Goal: Navigation & Orientation: Go to known website

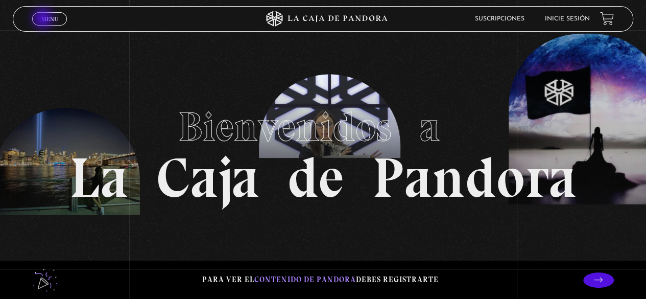
click at [44, 19] on span "Menu" at bounding box center [49, 19] width 17 height 6
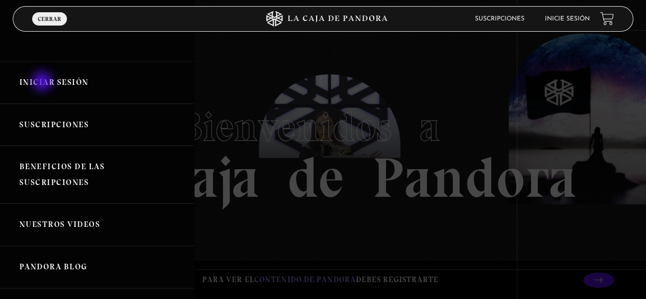
click at [43, 82] on link "Iniciar Sesión" at bounding box center [97, 82] width 194 height 42
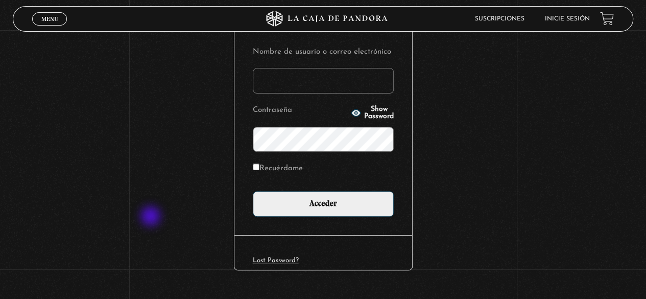
scroll to position [143, 0]
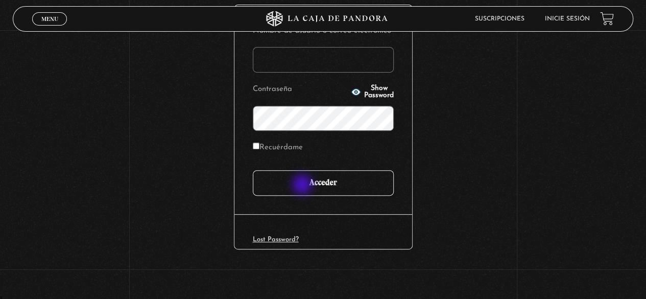
type input "[EMAIL_ADDRESS][DOMAIN_NAME]"
click at [303, 185] on input "Acceder" at bounding box center [323, 183] width 141 height 26
